Goal: Navigation & Orientation: Find specific page/section

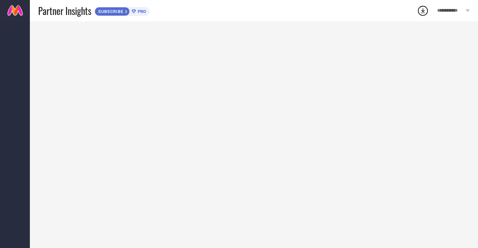
click at [16, 11] on link at bounding box center [15, 10] width 30 height 21
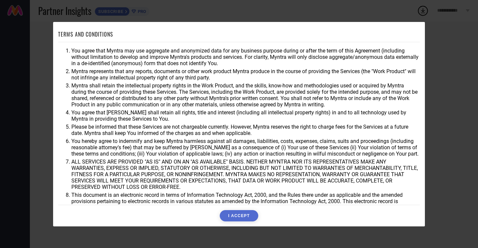
click at [454, 52] on div "TERMS AND CONDITIONS You agree that Myntra may use aggregate and anonymized dat…" at bounding box center [239, 124] width 478 height 248
